Goal: Transaction & Acquisition: Download file/media

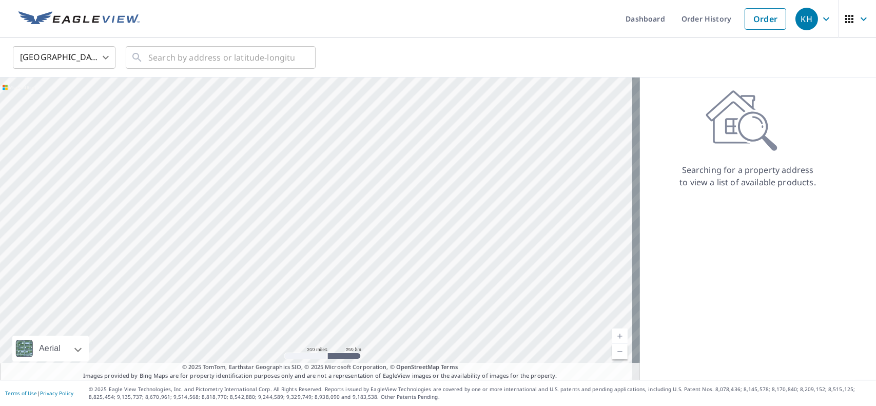
click at [489, 18] on ul "Dashboard Order History Order" at bounding box center [469, 18] width 646 height 37
click at [820, 23] on icon "button" at bounding box center [826, 19] width 12 height 12
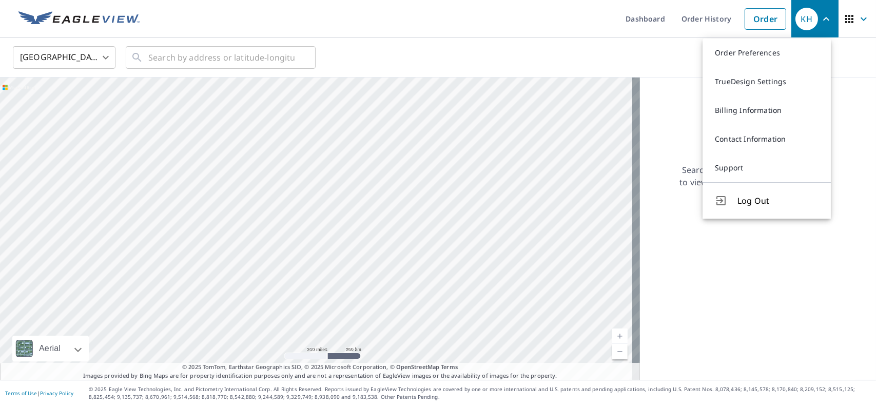
click at [545, 23] on ul "Dashboard Order History Order" at bounding box center [469, 18] width 646 height 37
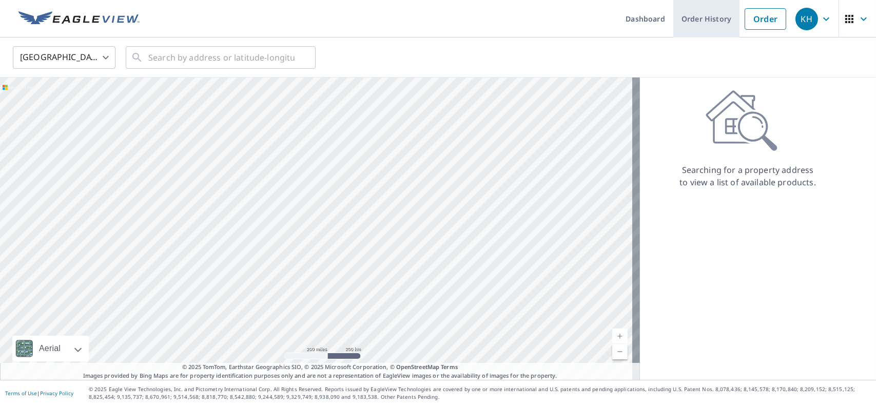
click at [690, 23] on link "Order History" at bounding box center [707, 18] width 66 height 37
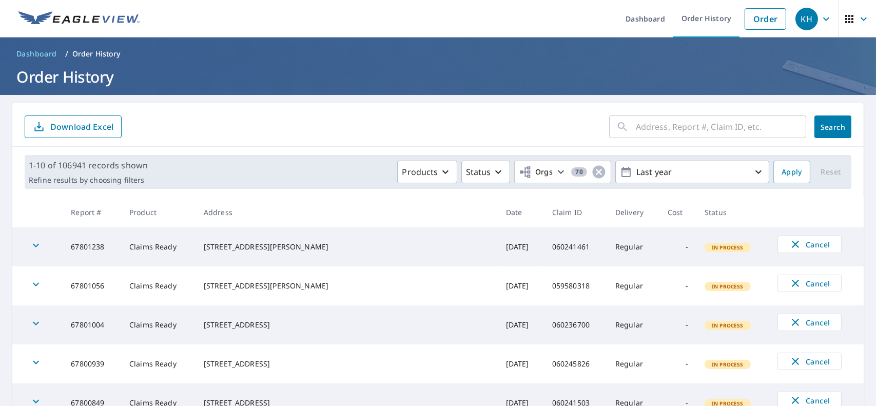
click at [660, 126] on input "text" at bounding box center [721, 126] width 170 height 29
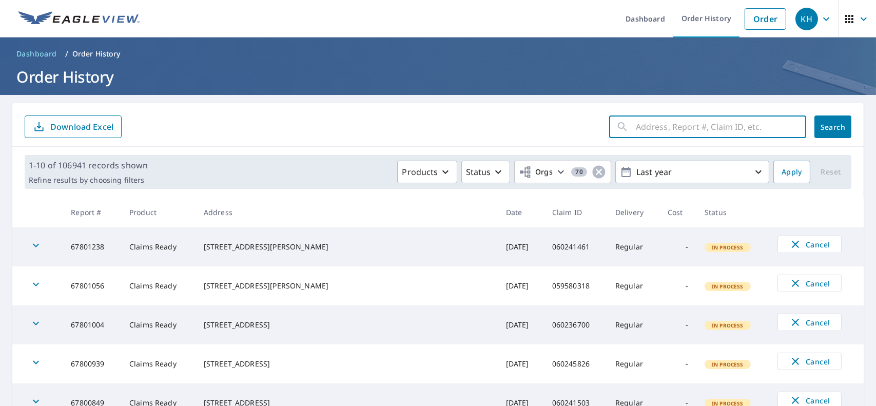
paste input "24265867"
type input "24265867"
click button "Search" at bounding box center [833, 127] width 37 height 23
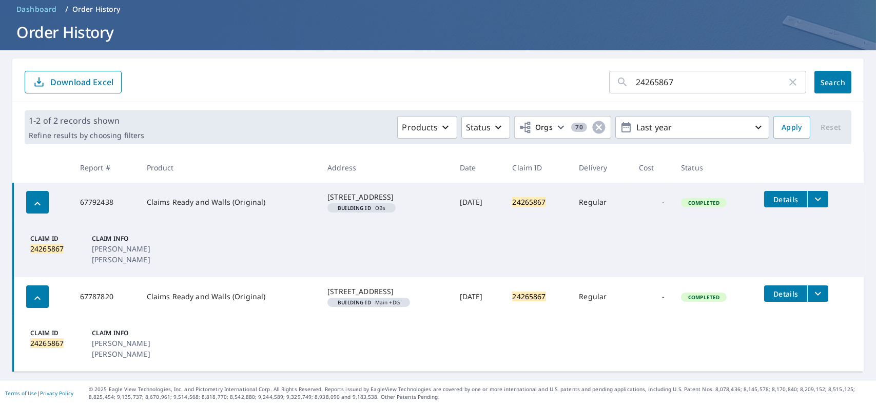
scroll to position [83, 0]
click at [812, 288] on icon "filesDropdownBtn-67787820" at bounding box center [818, 294] width 12 height 12
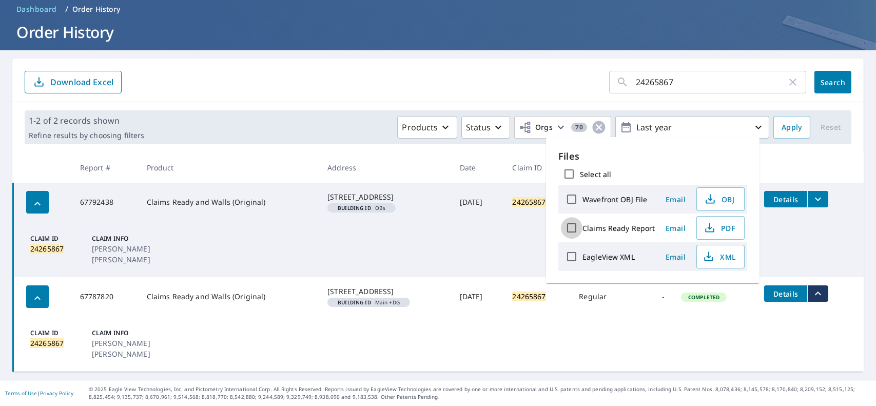
click at [574, 227] on input "Claims Ready Report" at bounding box center [572, 228] width 22 height 22
checkbox input "true"
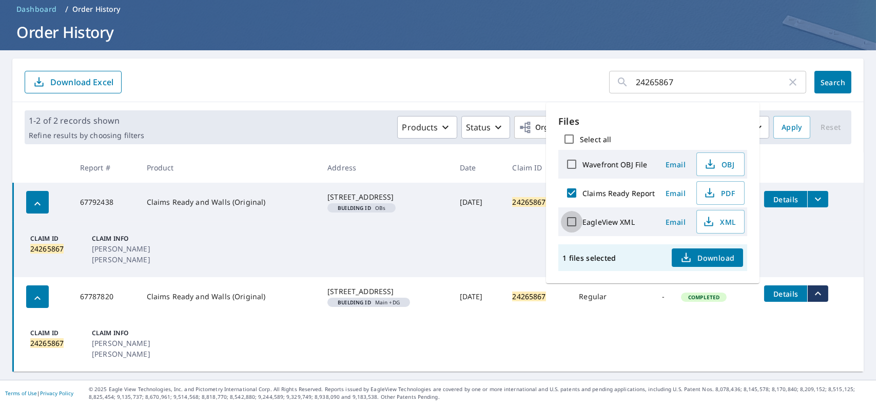
click at [571, 220] on input "EagleView XML" at bounding box center [572, 222] width 22 height 22
checkbox input "true"
click at [716, 257] on span "Download" at bounding box center [707, 258] width 54 height 12
click at [799, 234] on td "Claim ID 24265867 Claim Info MARIAN GARDNER DAVID GARDNER" at bounding box center [438, 249] width 851 height 55
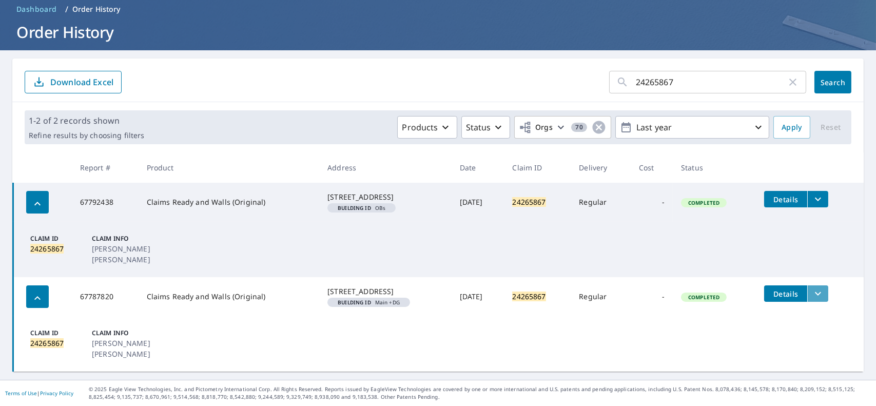
click at [812, 288] on icon "filesDropdownBtn-67787820" at bounding box center [818, 294] width 12 height 12
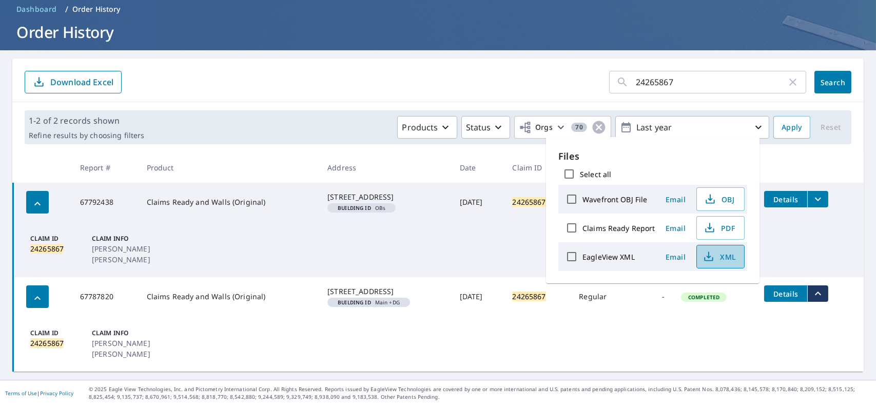
click at [720, 258] on span "XML" at bounding box center [719, 257] width 33 height 12
click at [718, 227] on span "PDF" at bounding box center [719, 228] width 33 height 12
click at [812, 193] on icon "filesDropdownBtn-67792438" at bounding box center [818, 199] width 12 height 12
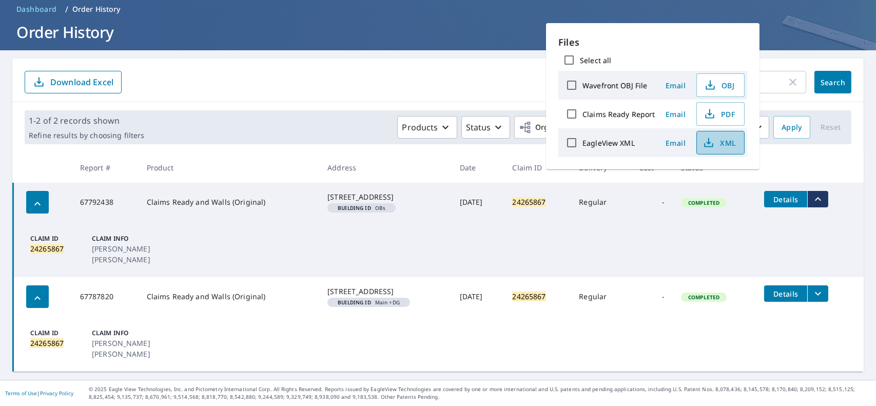
click at [724, 142] on span "XML" at bounding box center [719, 143] width 33 height 12
click at [724, 111] on span "PDF" at bounding box center [719, 114] width 33 height 12
